Goal: Task Accomplishment & Management: Manage account settings

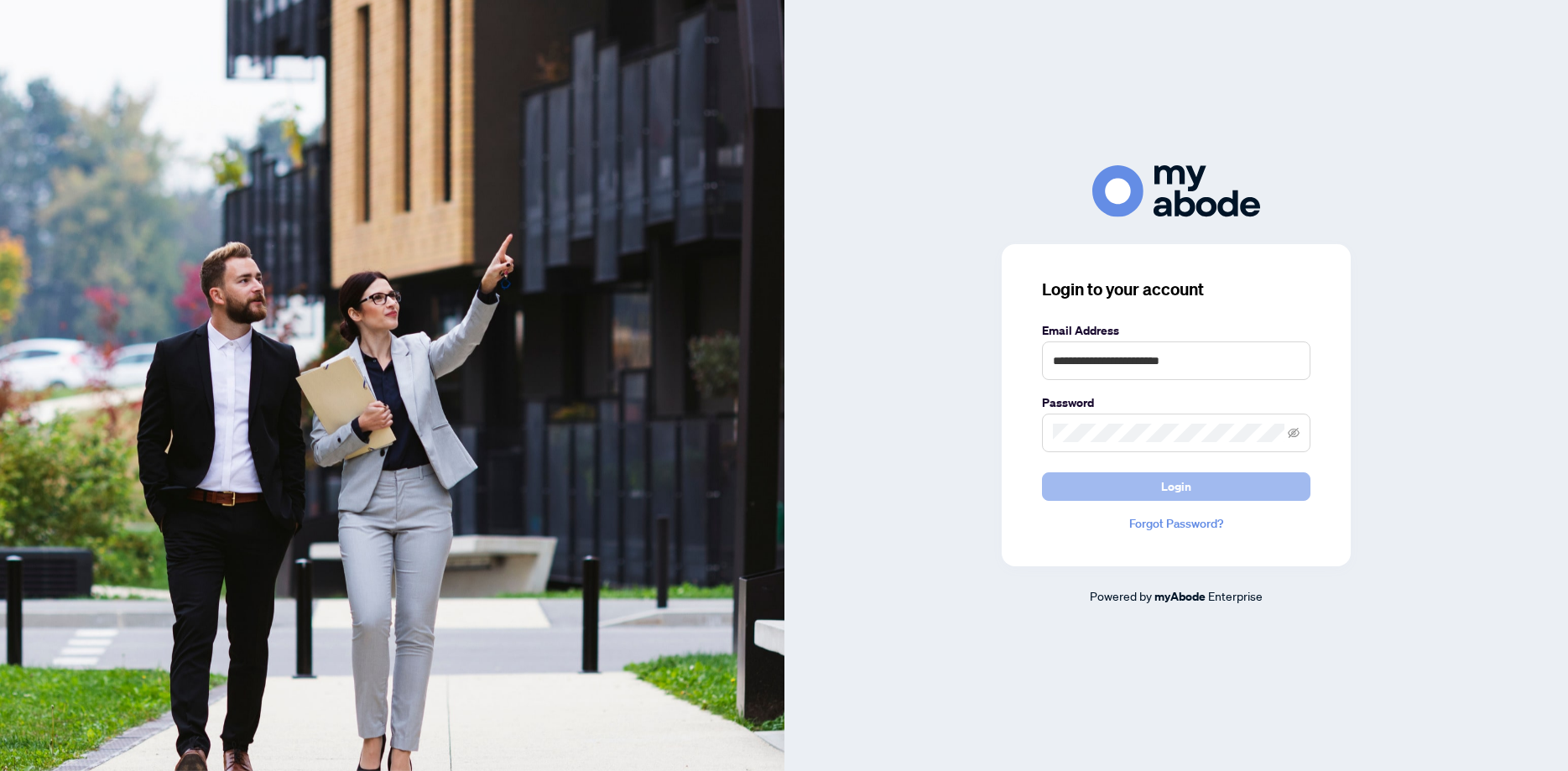
click at [1157, 492] on button "Login" at bounding box center [1177, 487] width 269 height 29
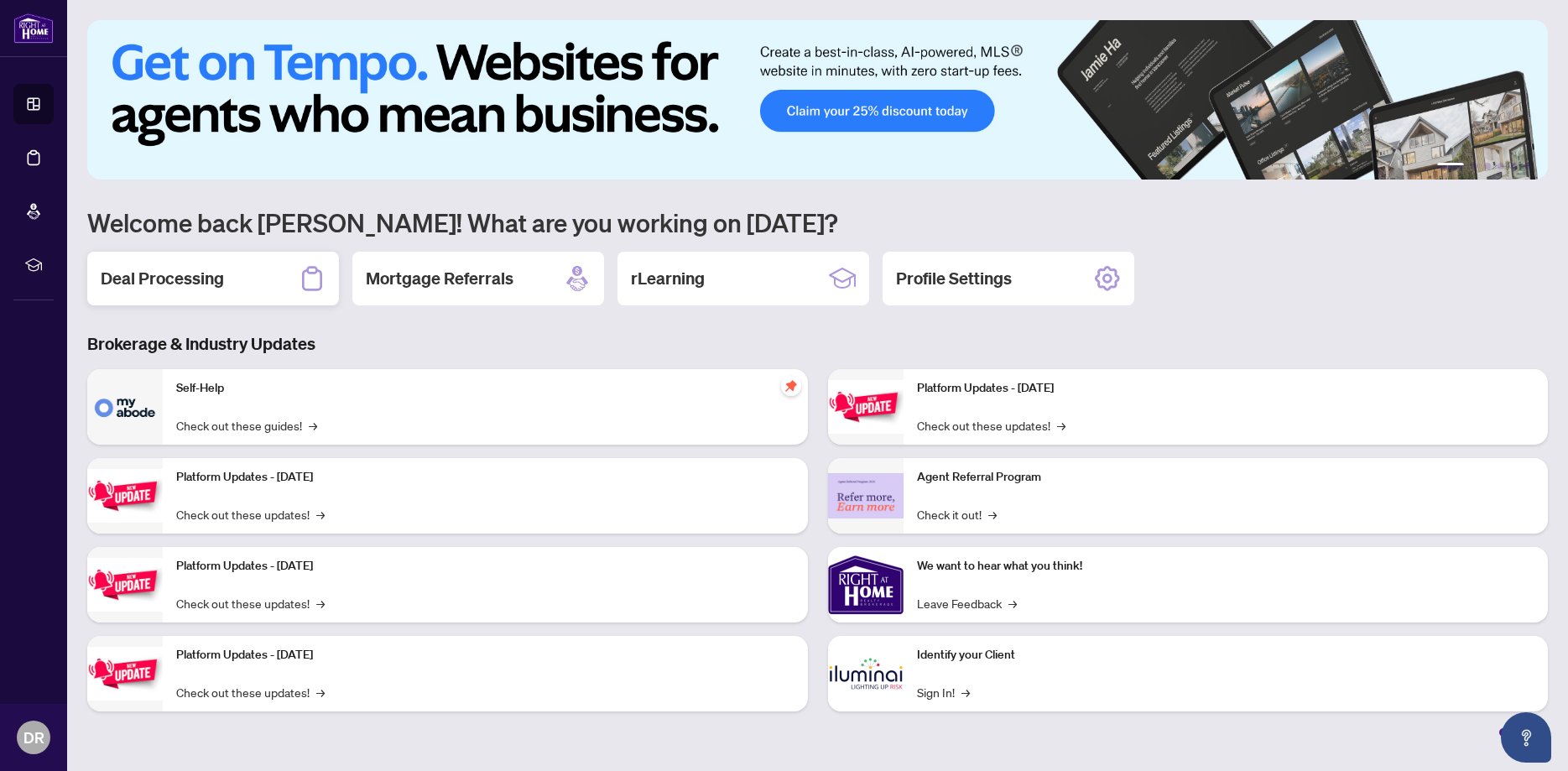
click at [172, 272] on h2 "Deal Processing" at bounding box center [162, 279] width 123 height 24
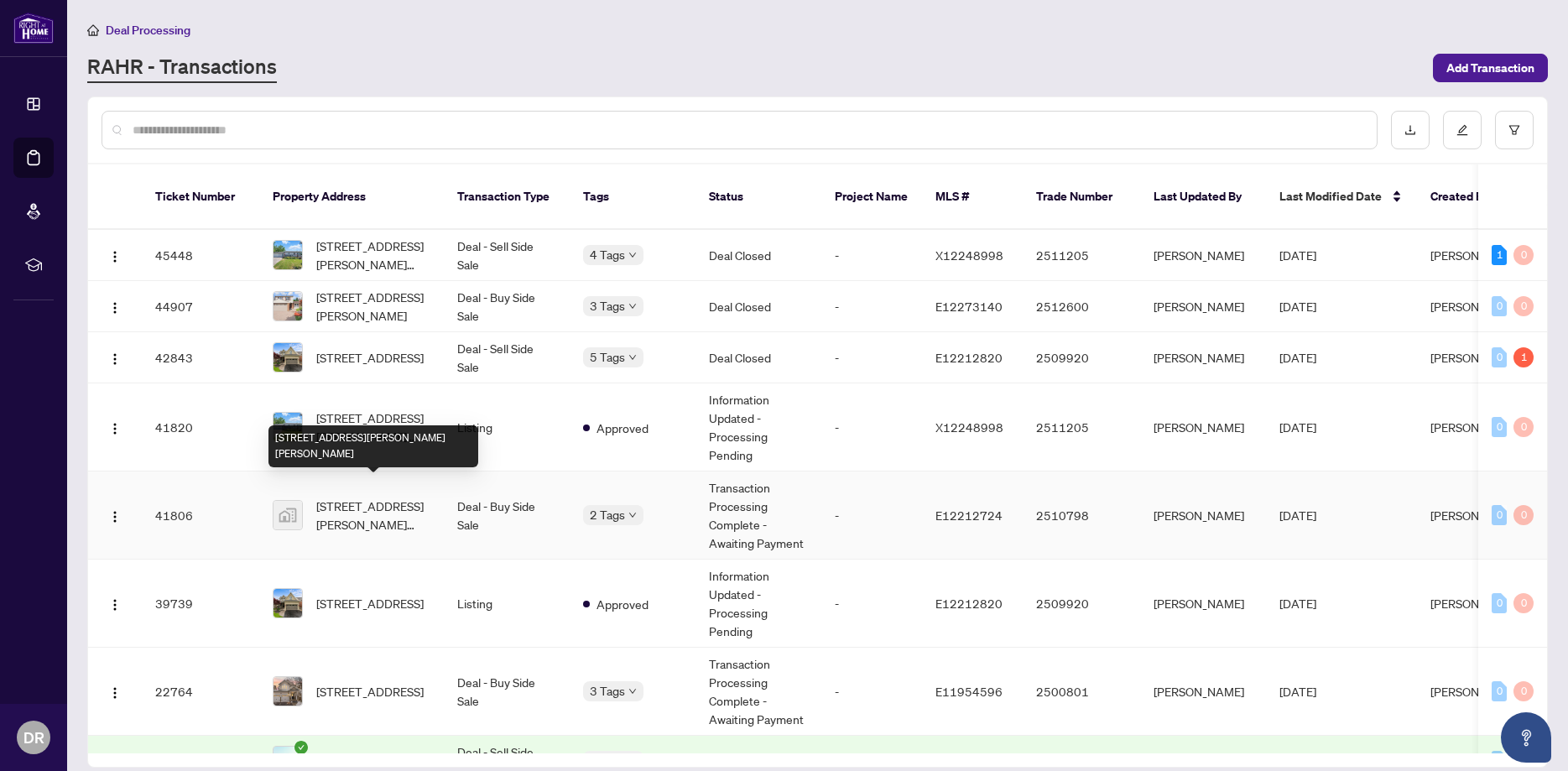
click at [352, 500] on span "[STREET_ADDRESS][PERSON_NAME][PERSON_NAME]" at bounding box center [373, 516] width 114 height 37
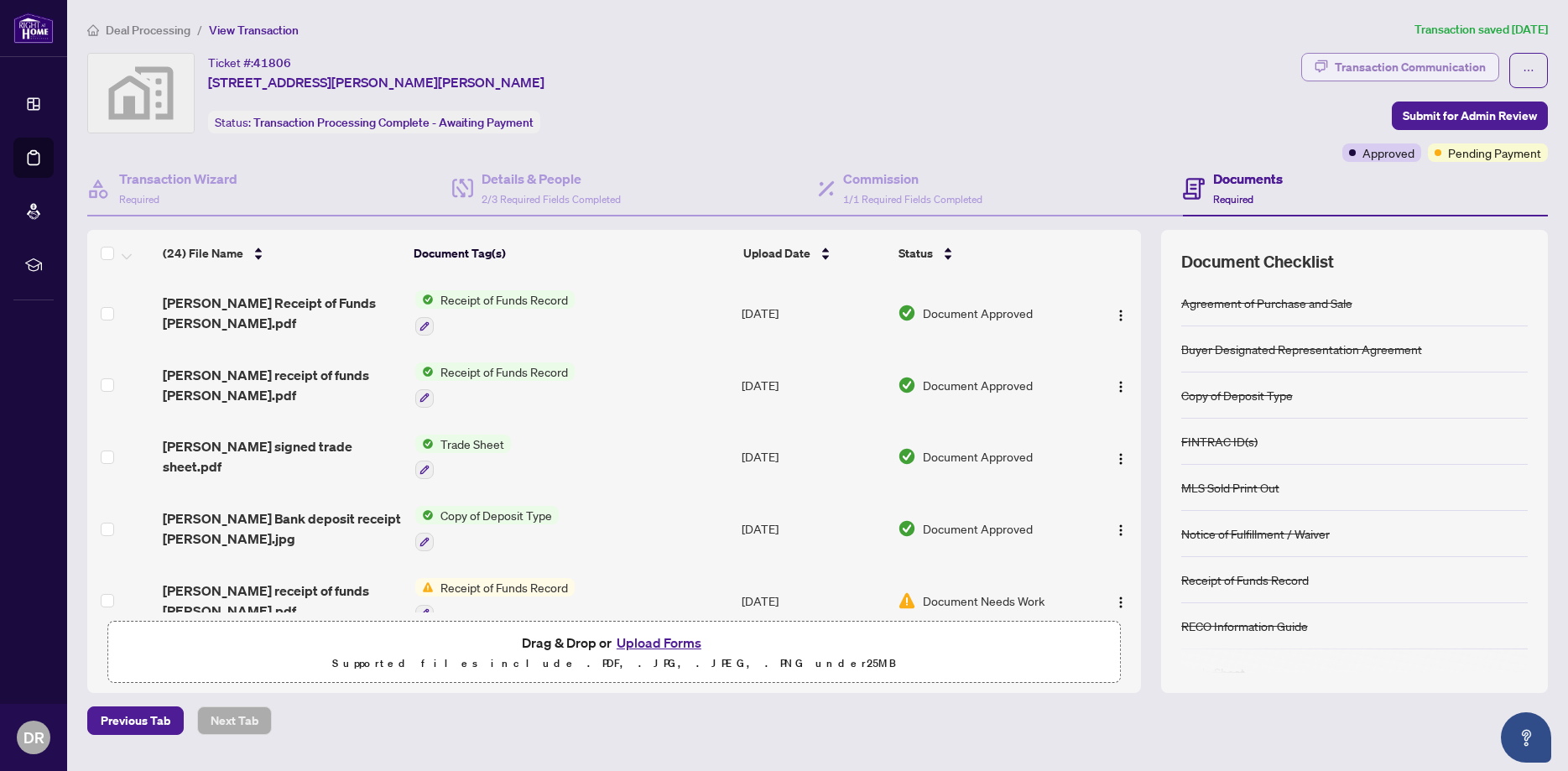
click at [1388, 58] on div "Transaction Communication" at bounding box center [1410, 68] width 151 height 27
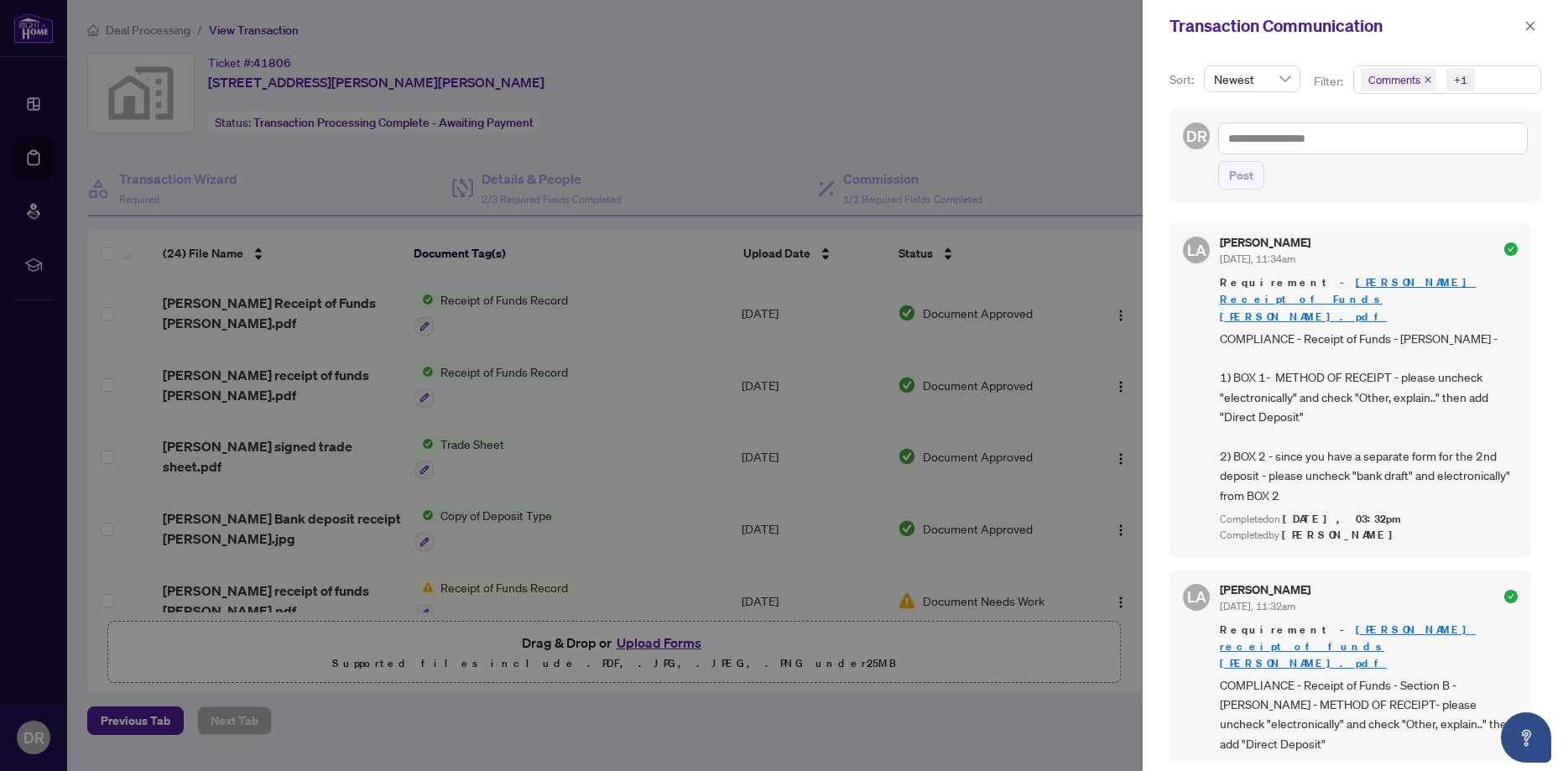
drag, startPoint x: 1536, startPoint y: 260, endPoint x: 1562, endPoint y: 226, distance: 42.8
click at [1565, 226] on div "Sort: Newest Filter: Comments +1 DR Post [PERSON_NAME] [DATE], 11:34am Requirem…" at bounding box center [1355, 412] width 425 height 719
click at [1551, 130] on div "Sort: Newest Filter: Comments +1 DR Post [PERSON_NAME] [DATE], 11:34am Requirem…" at bounding box center [1355, 412] width 425 height 719
click at [1530, 27] on icon "close" at bounding box center [1531, 26] width 12 height 12
